Goal: Navigation & Orientation: Find specific page/section

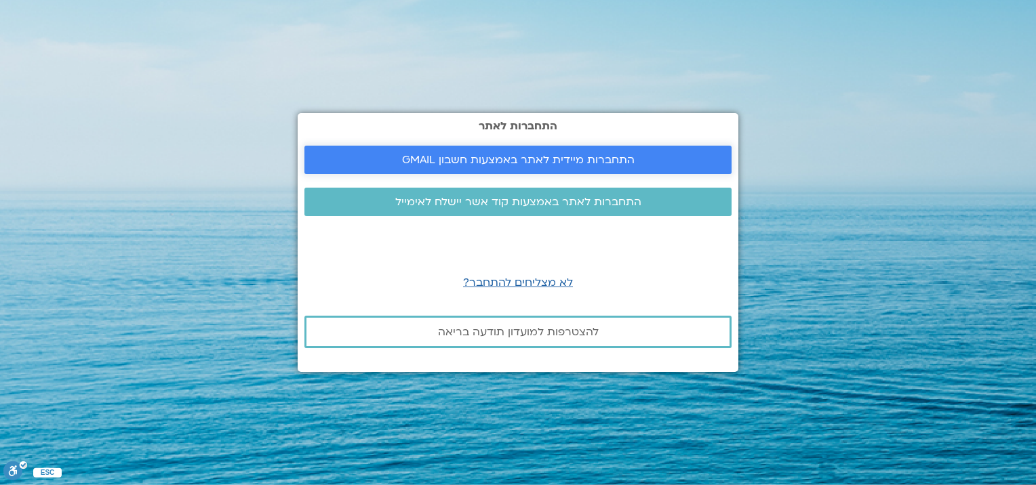
click at [584, 155] on span "התחברות מיידית לאתר באמצעות חשבון GMAIL" at bounding box center [518, 160] width 233 height 12
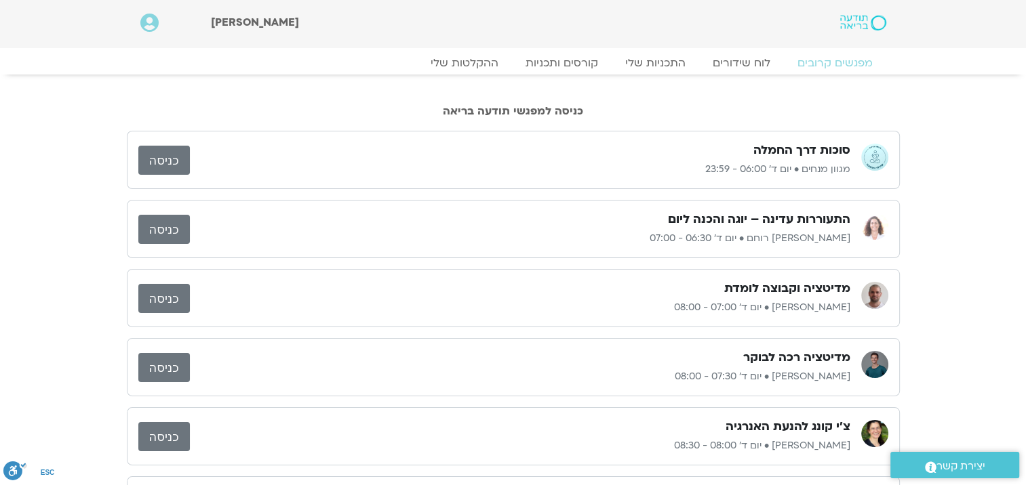
click at [157, 293] on link "כניסה" at bounding box center [164, 298] width 52 height 29
